Goal: Check status: Check status

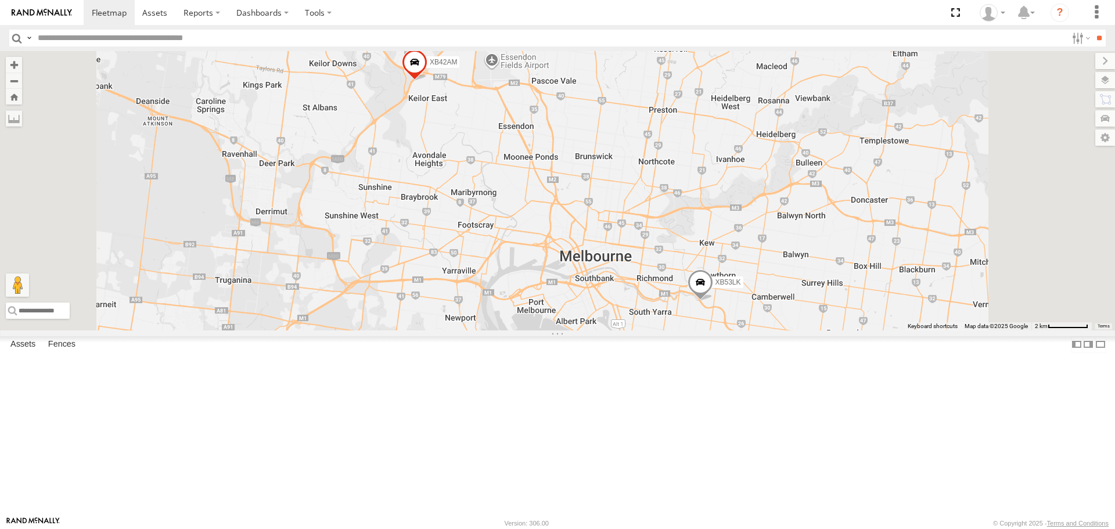
click at [713, 301] on span at bounding box center [701, 285] width 26 height 31
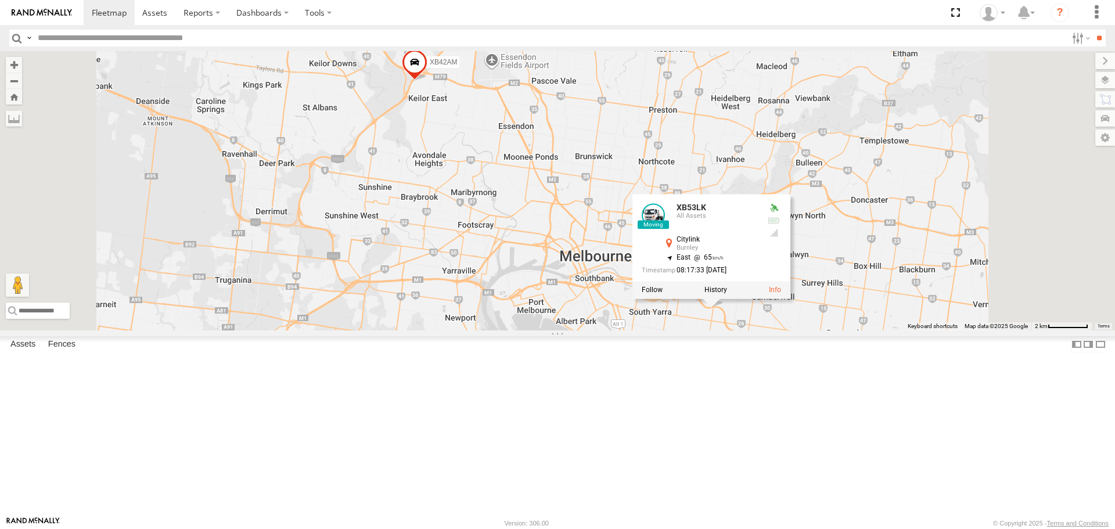
click at [428, 81] on span at bounding box center [415, 64] width 26 height 31
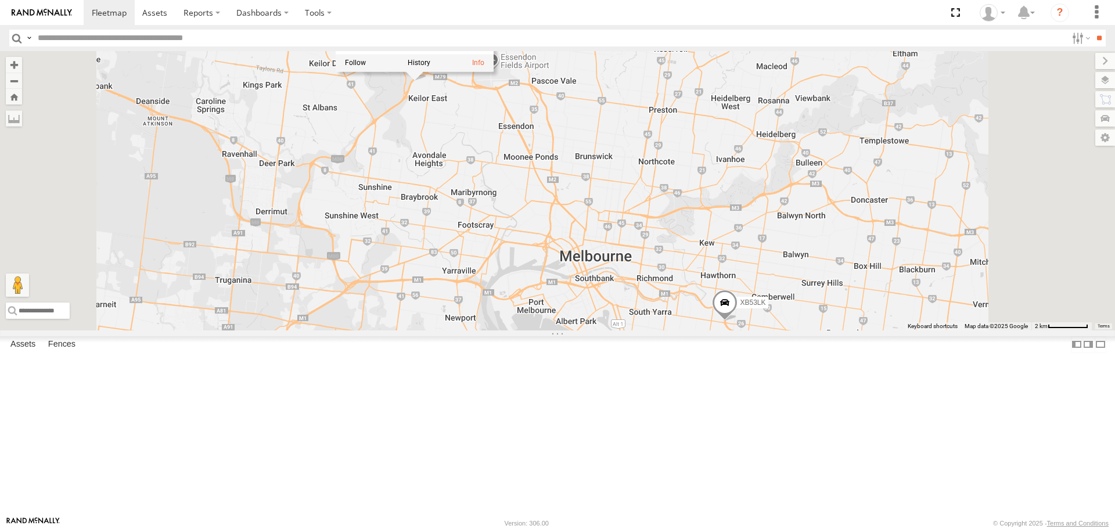
click at [494, 72] on div at bounding box center [415, 63] width 158 height 17
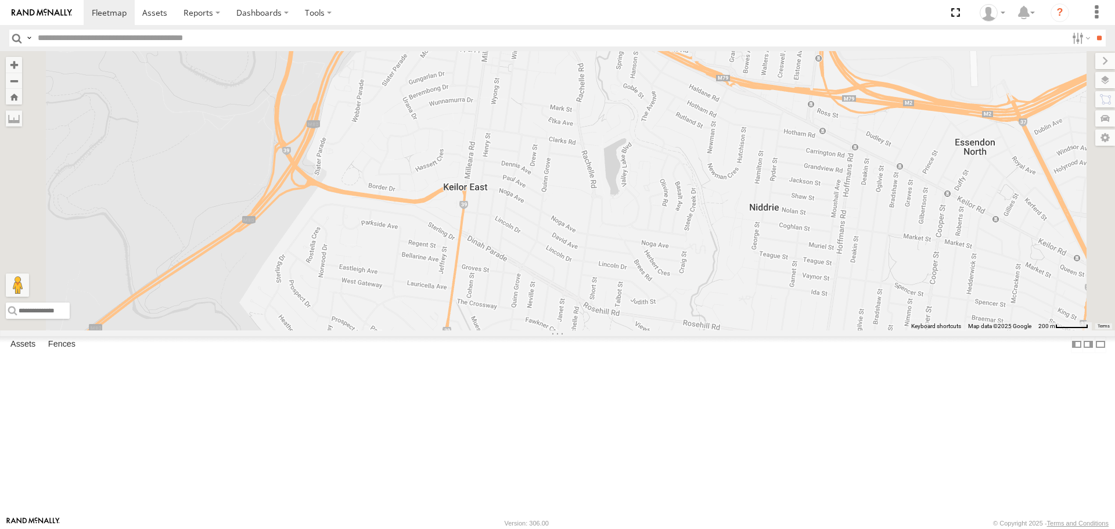
drag, startPoint x: 537, startPoint y: 157, endPoint x: 566, endPoint y: 295, distance: 140.7
click at [566, 295] on div "XB53LK XB42AM XB42AM All Assets Western Ring Road Path Keilor East -37.73149 , …" at bounding box center [557, 190] width 1115 height 279
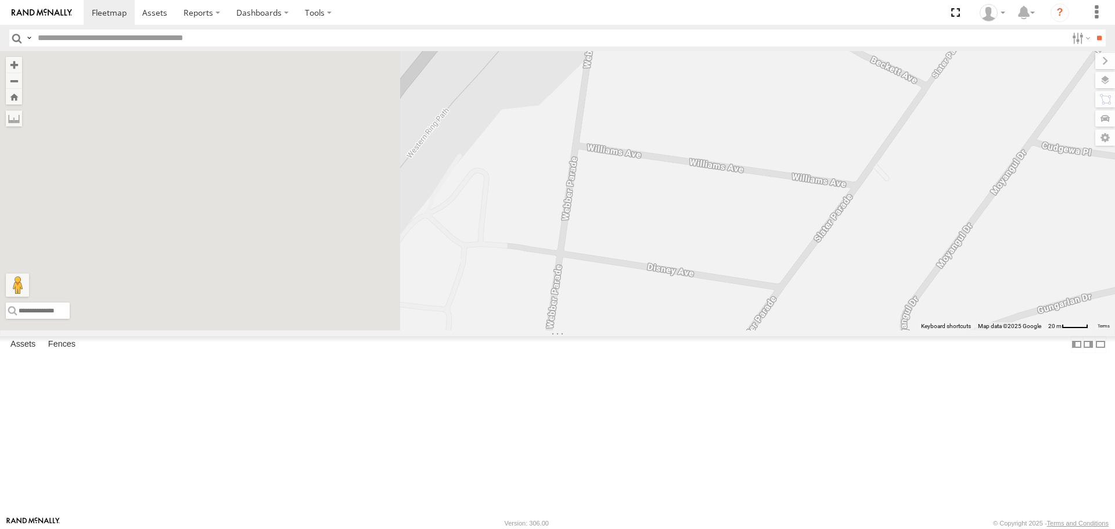
drag, startPoint x: 494, startPoint y: 236, endPoint x: 817, endPoint y: 282, distance: 326.8
click at [817, 282] on div "XB53LK XB42AM XB42AM All Assets Western Ring Road Path Keilor East -37.73149 , …" at bounding box center [557, 190] width 1115 height 279
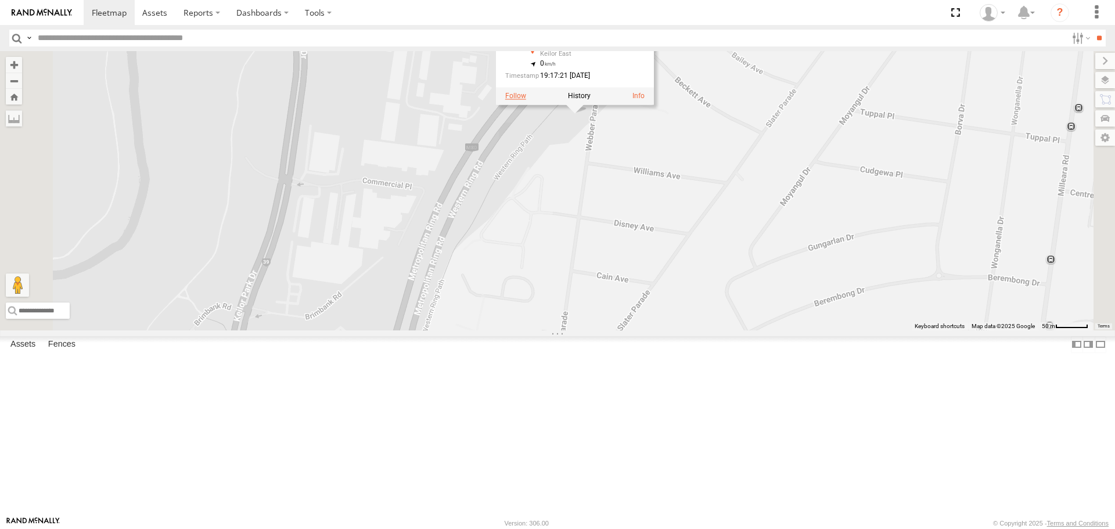
click at [526, 100] on label at bounding box center [515, 96] width 21 height 8
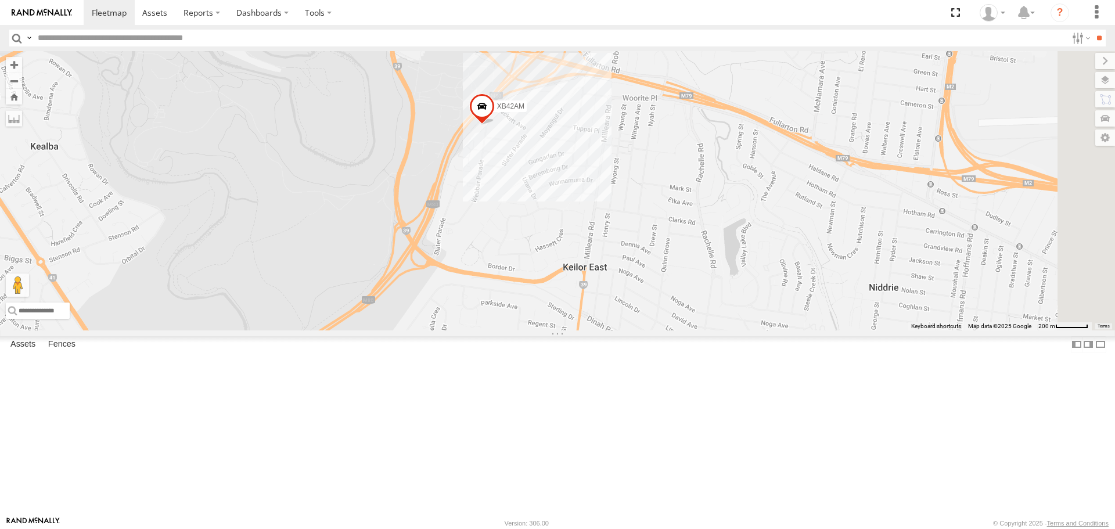
drag, startPoint x: 771, startPoint y: 270, endPoint x: 561, endPoint y: 167, distance: 234.3
click at [562, 169] on div "XB42AM" at bounding box center [557, 190] width 1115 height 279
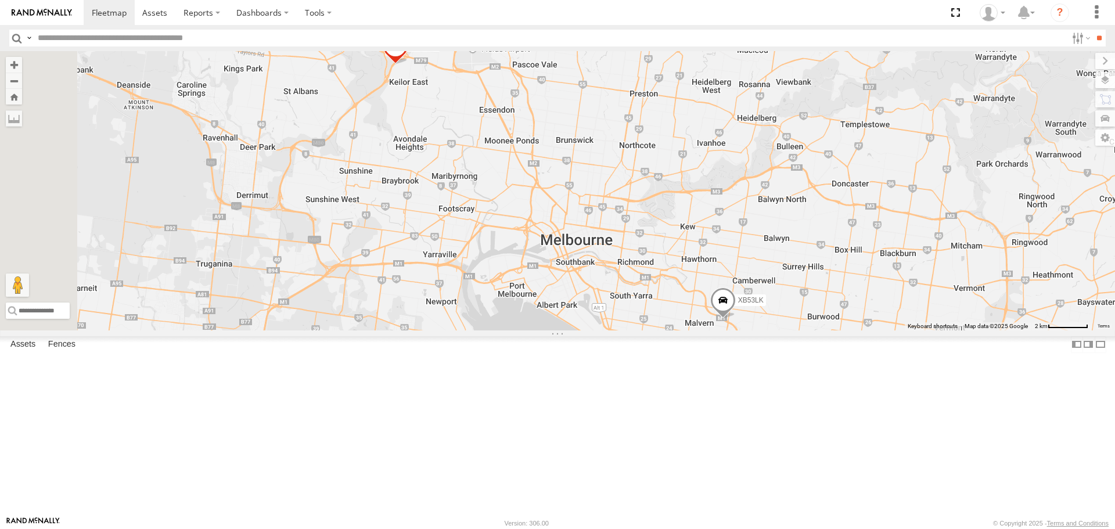
click at [0, 0] on div at bounding box center [0, 0] width 0 height 0
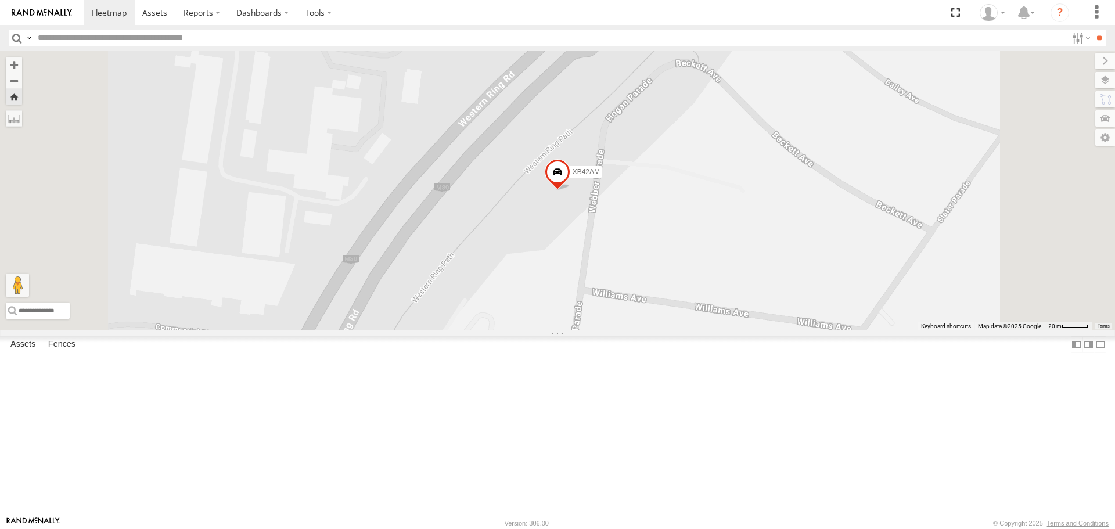
click at [0, 0] on link at bounding box center [0, 0] width 0 height 0
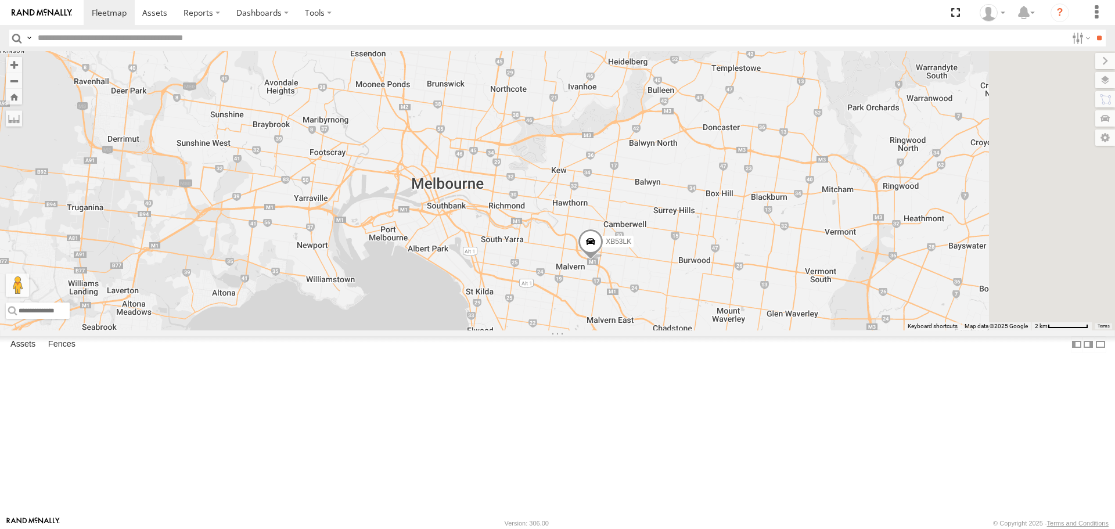
drag, startPoint x: 472, startPoint y: 277, endPoint x: 335, endPoint y: 217, distance: 149.0
click at [335, 217] on div "XB53LK XB42AM" at bounding box center [557, 190] width 1115 height 279
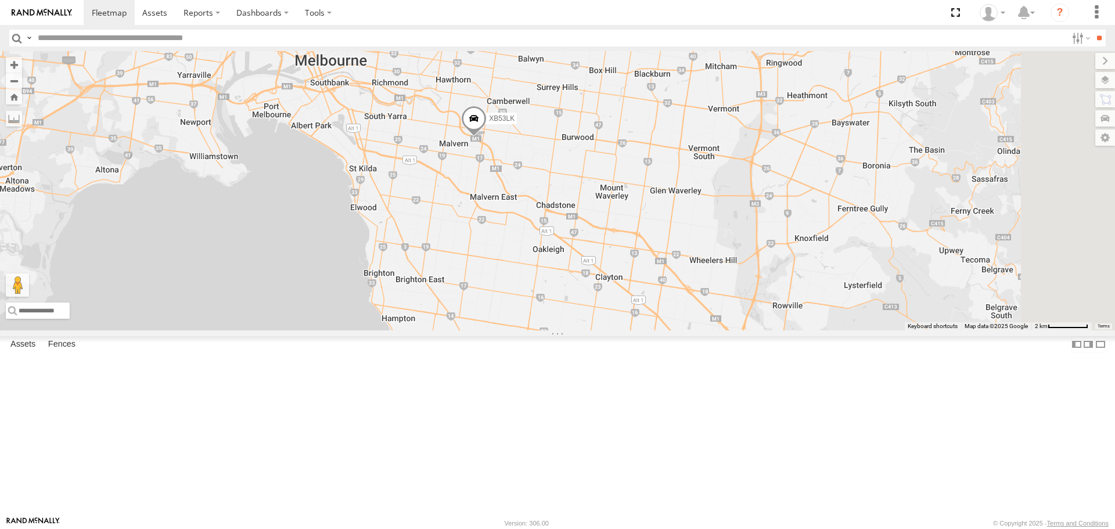
drag, startPoint x: 484, startPoint y: 283, endPoint x: 372, endPoint y: 161, distance: 165.7
click at [372, 161] on div "XB53LK XB42AM" at bounding box center [557, 190] width 1115 height 279
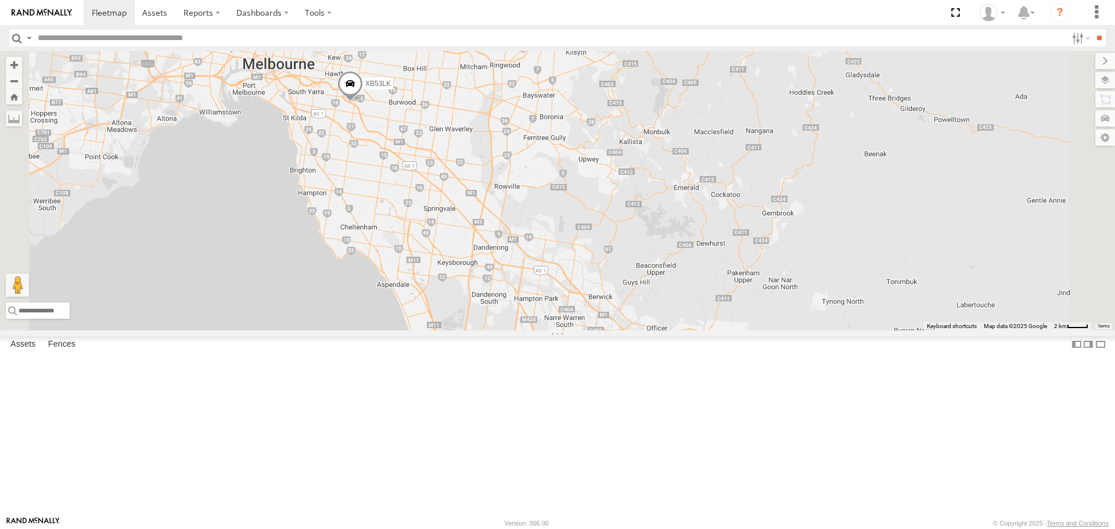
click at [363, 102] on span at bounding box center [350, 86] width 26 height 31
click at [439, 94] on div at bounding box center [350, 84] width 177 height 17
click at [0, 0] on span at bounding box center [0, 0] width 0 height 0
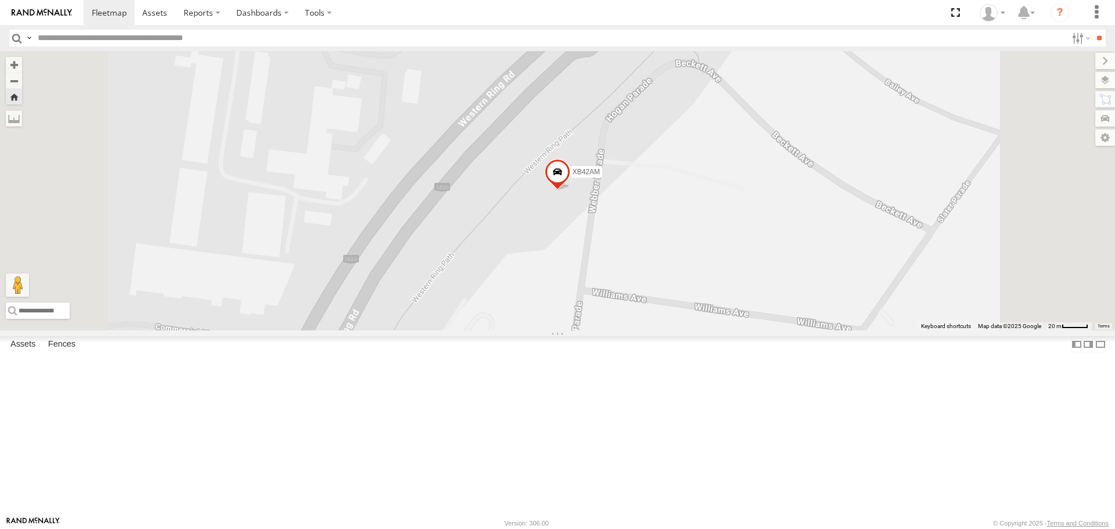
click at [570, 191] on span at bounding box center [558, 175] width 26 height 31
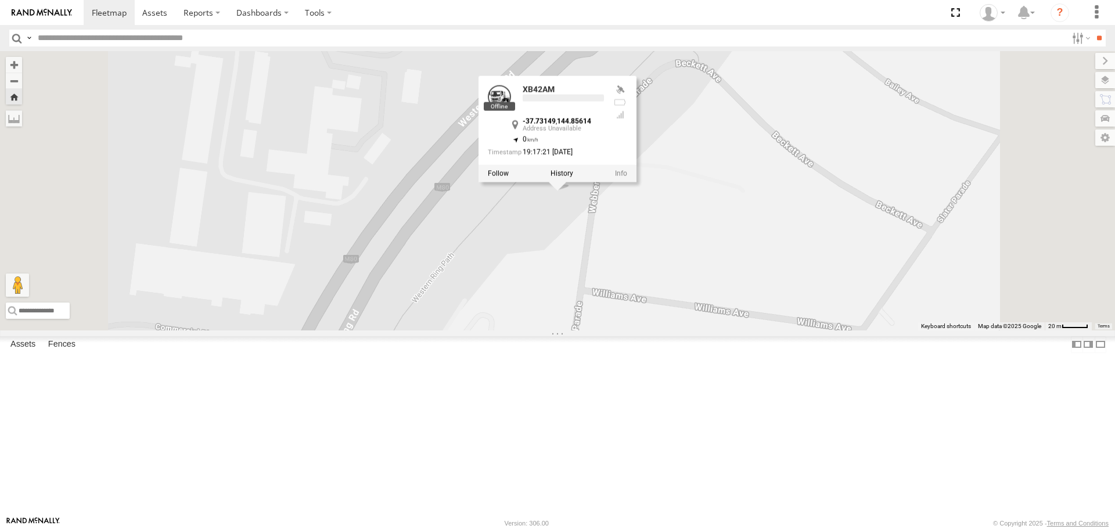
click at [573, 178] on label at bounding box center [562, 174] width 23 height 8
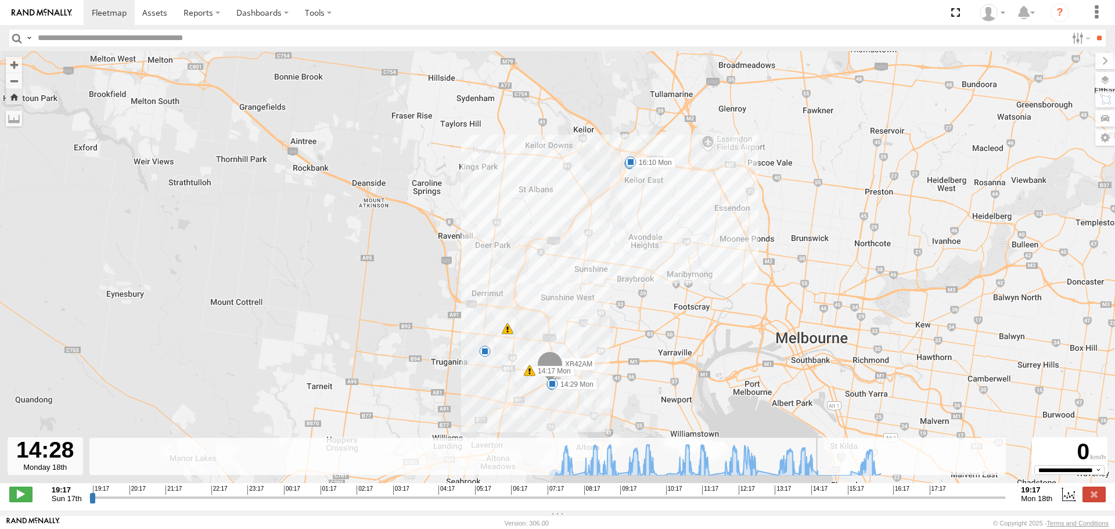
drag, startPoint x: 94, startPoint y: 504, endPoint x: 820, endPoint y: 512, distance: 726.1
click at [820, 503] on input "range" at bounding box center [547, 497] width 917 height 11
drag, startPoint x: 818, startPoint y: 504, endPoint x: 838, endPoint y: 507, distance: 19.9
click at [838, 503] on input "range" at bounding box center [547, 497] width 917 height 11
drag, startPoint x: 836, startPoint y: 508, endPoint x: 1007, endPoint y: 516, distance: 171.0
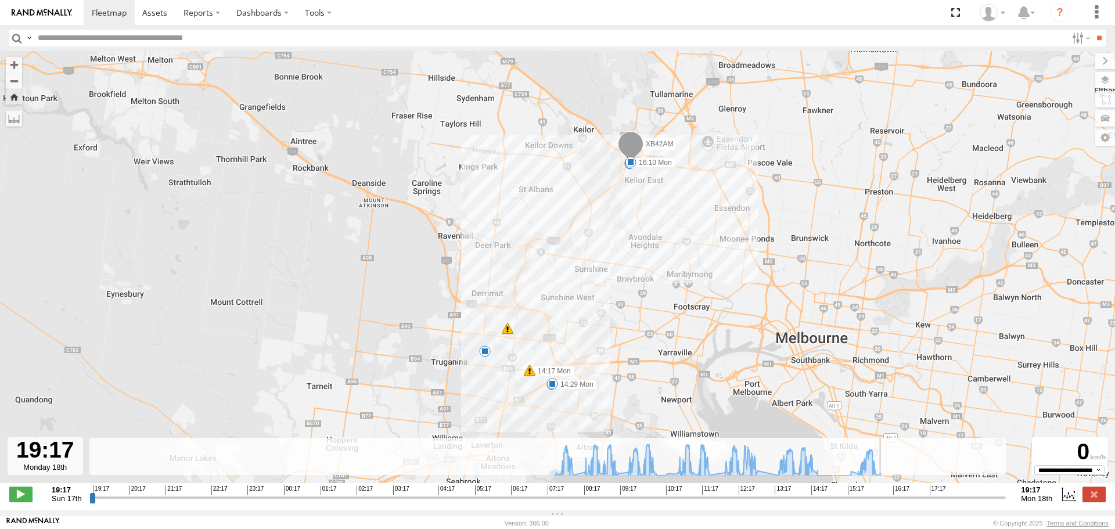
type input "**********"
click at [1007, 503] on input "range" at bounding box center [547, 497] width 917 height 11
click at [1090, 497] on label at bounding box center [1094, 494] width 23 height 15
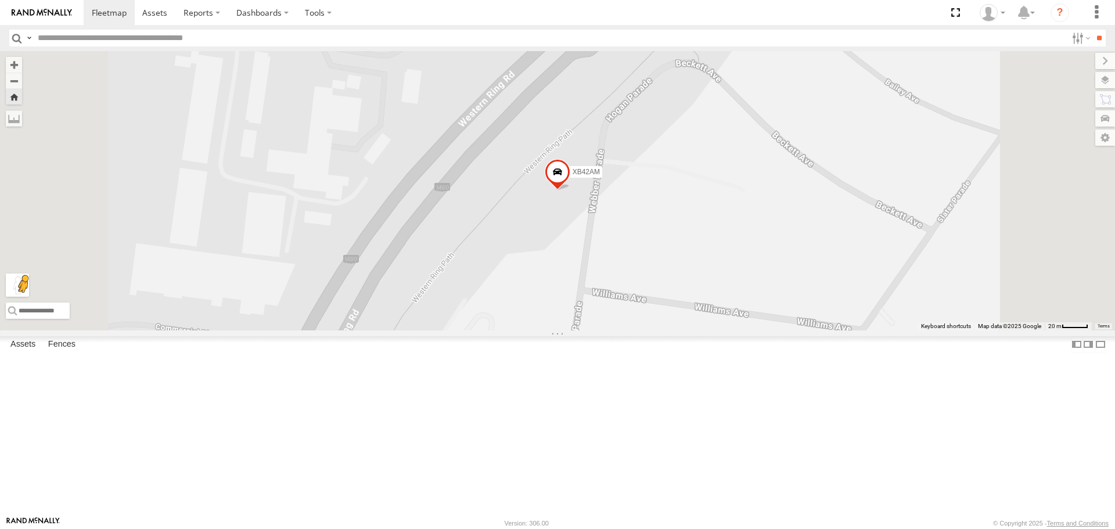
click at [29, 297] on button "Drag Pegman onto the map to open Street View" at bounding box center [17, 285] width 23 height 23
click at [0, 0] on link at bounding box center [0, 0] width 0 height 0
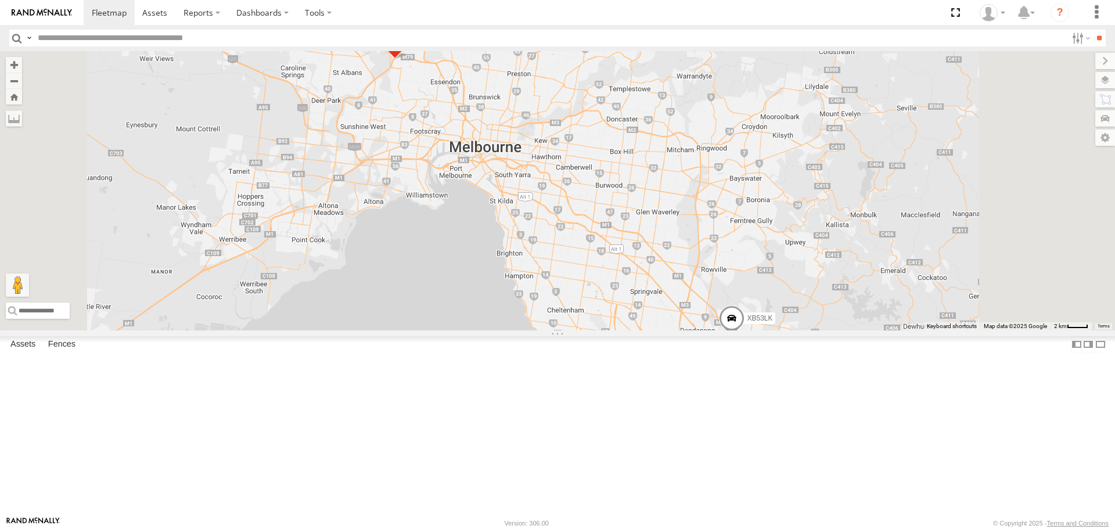
click at [745, 337] on span at bounding box center [732, 321] width 26 height 31
